Goal: Information Seeking & Learning: Check status

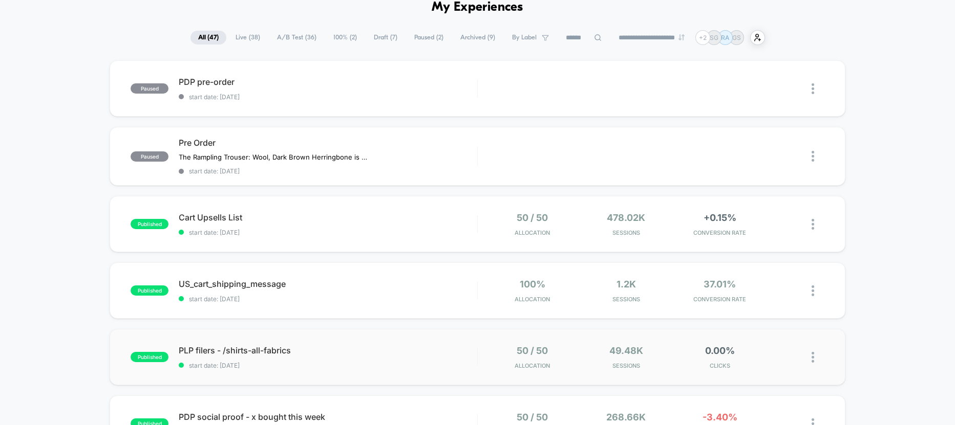
scroll to position [56, 0]
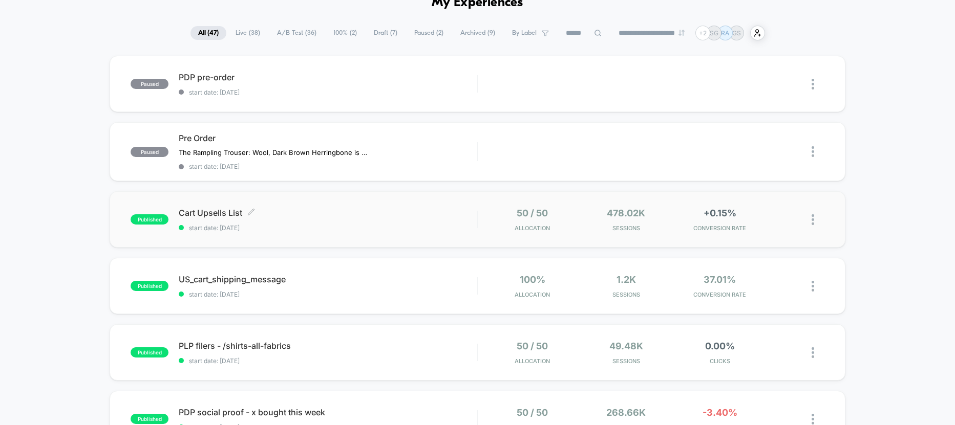
click at [207, 213] on span "Cart Upsells List Click to edit experience details" at bounding box center [328, 213] width 298 height 10
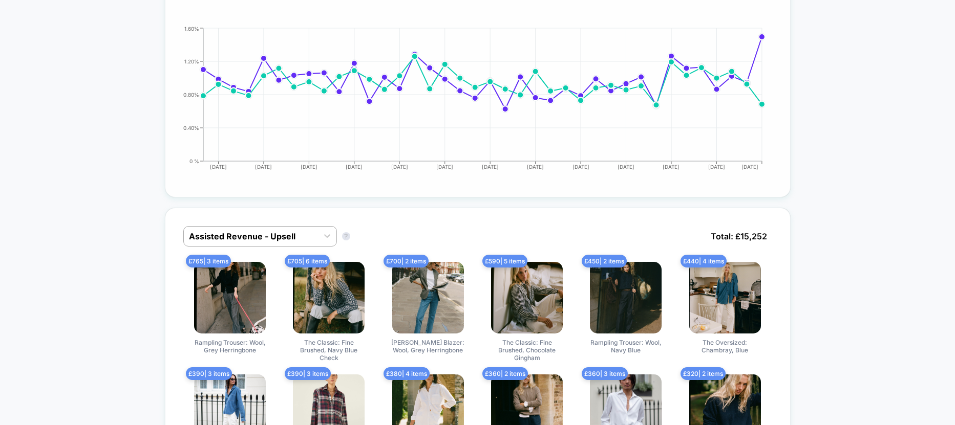
scroll to position [526, 0]
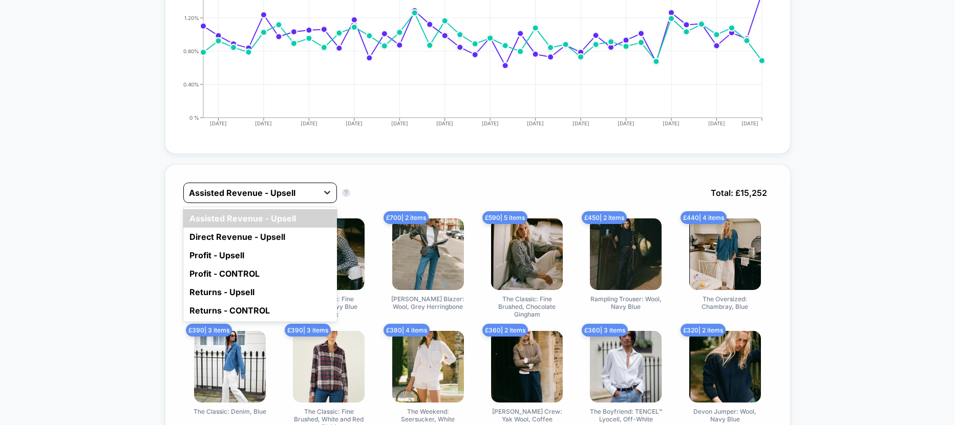
click at [326, 190] on icon at bounding box center [327, 192] width 10 height 10
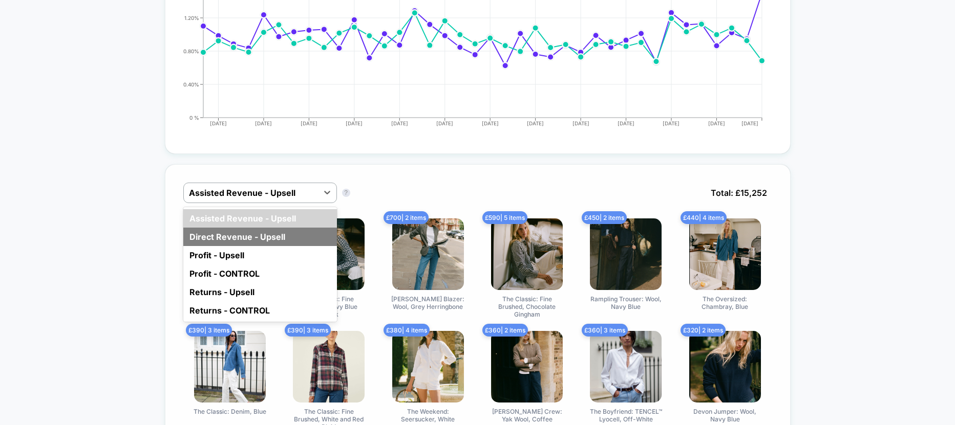
click at [268, 235] on div "Direct Revenue - Upsell" at bounding box center [260, 237] width 154 height 18
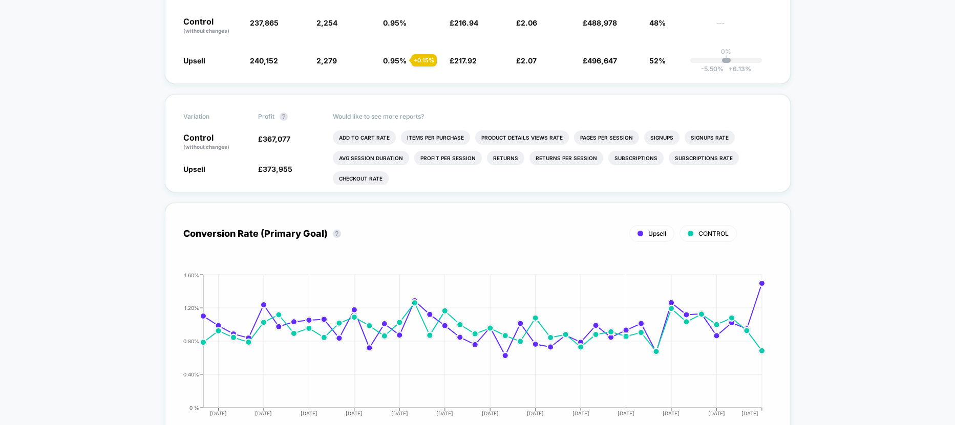
scroll to position [0, 0]
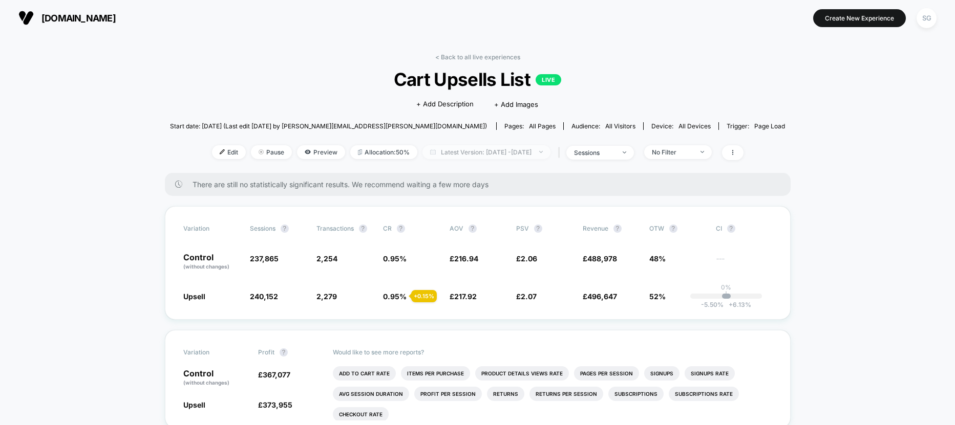
click at [447, 153] on span "Latest Version: [DATE] - [DATE]" at bounding box center [486, 152] width 128 height 14
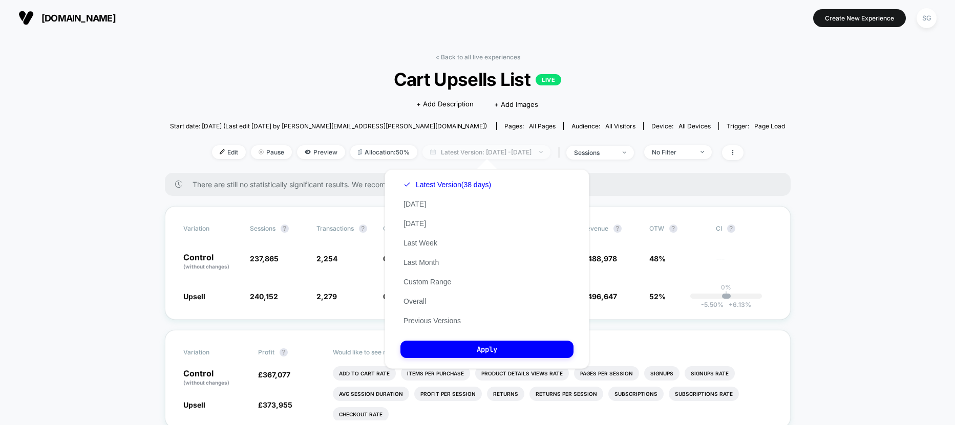
click at [447, 152] on span "Latest Version: [DATE] - [DATE]" at bounding box center [486, 152] width 128 height 14
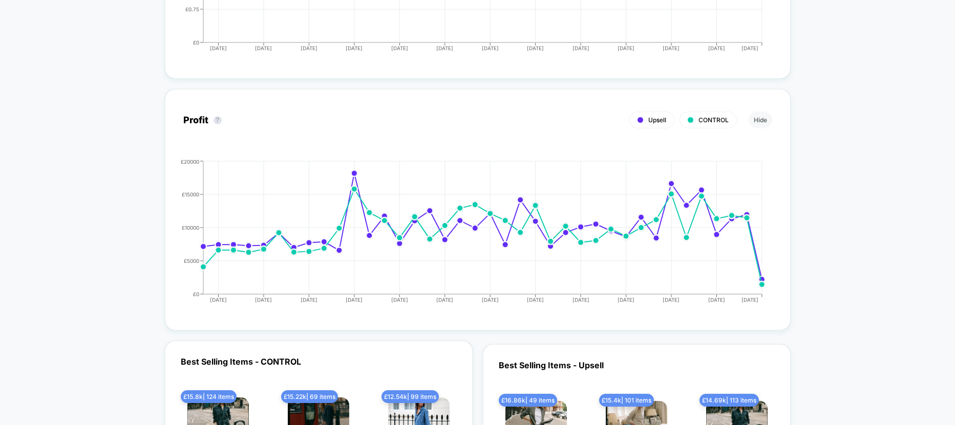
scroll to position [1027, 0]
